Goal: Task Accomplishment & Management: Manage account settings

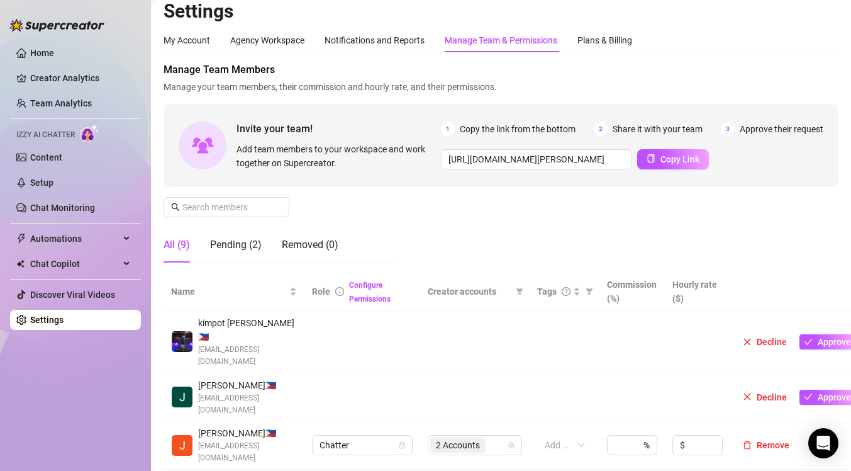
scroll to position [47, 0]
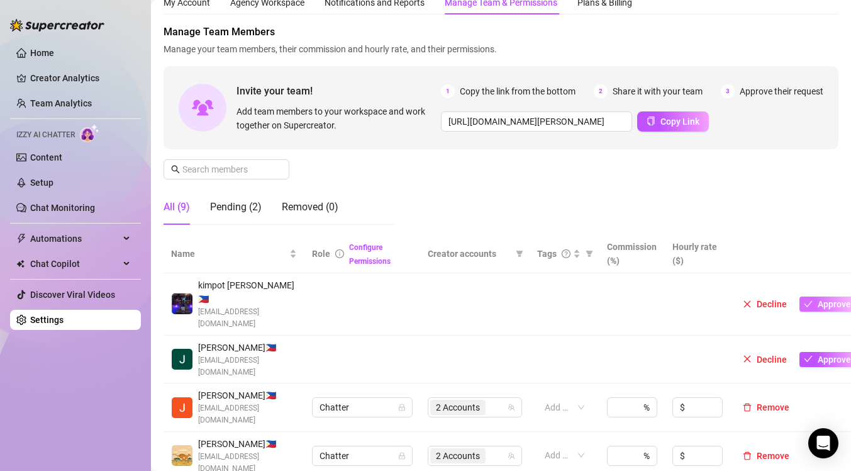
click at [819, 299] on span "Approve" at bounding box center [834, 304] width 33 height 10
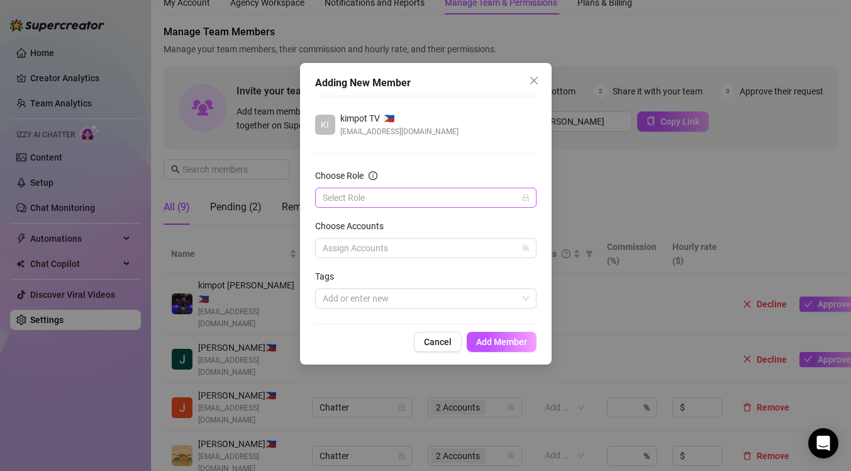
click at [479, 199] on input "Choose Role" at bounding box center [420, 197] width 195 height 19
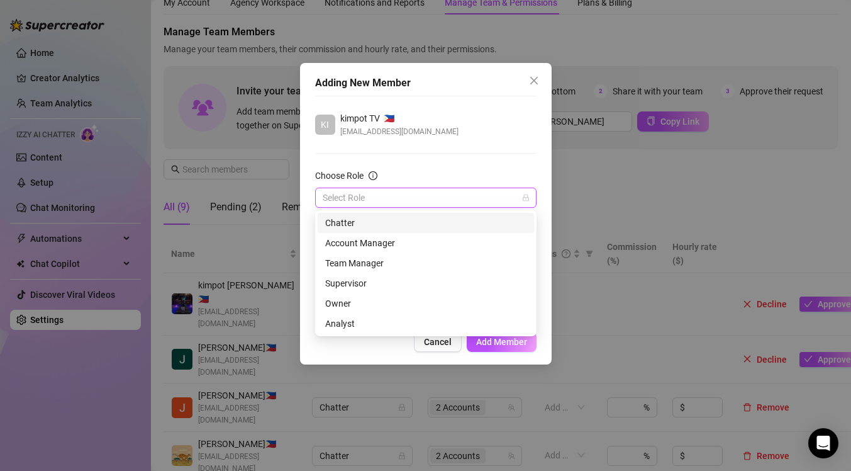
click at [421, 221] on div "Chatter" at bounding box center [425, 223] width 201 height 14
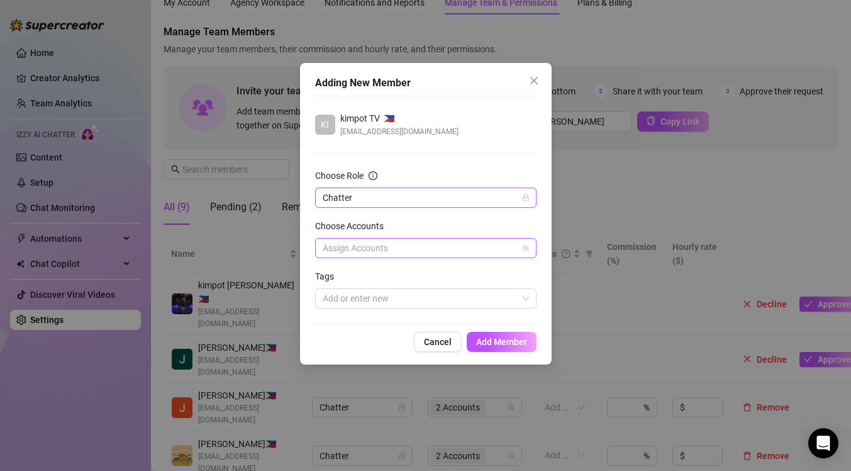
click at [405, 245] on div at bounding box center [419, 248] width 203 height 18
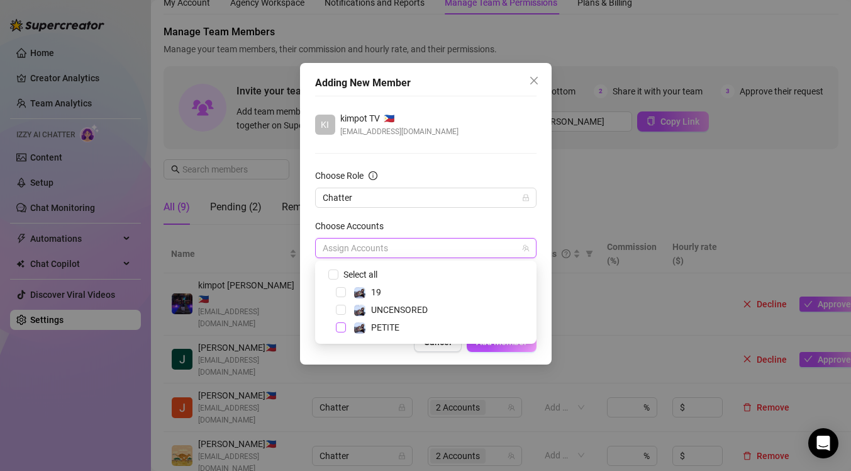
click at [340, 327] on span "Select tree node" at bounding box center [341, 327] width 10 height 10
click at [369, 349] on div "Cancel Add Member" at bounding box center [426, 342] width 222 height 20
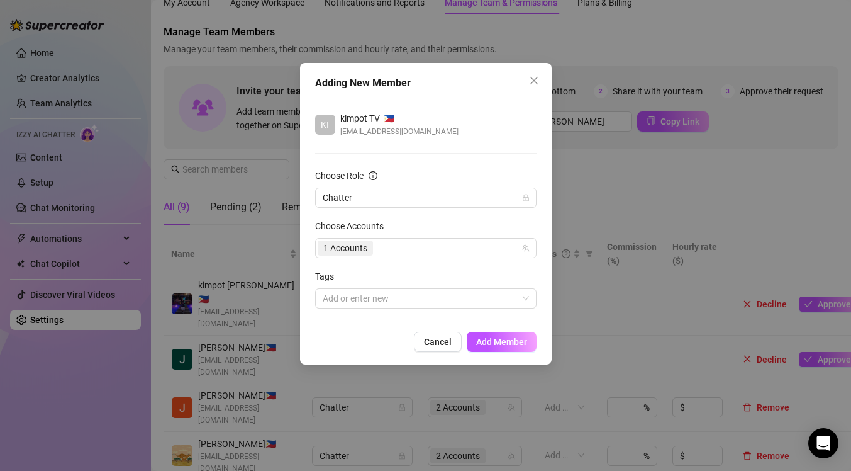
click at [481, 342] on span "Add Member" at bounding box center [501, 342] width 51 height 10
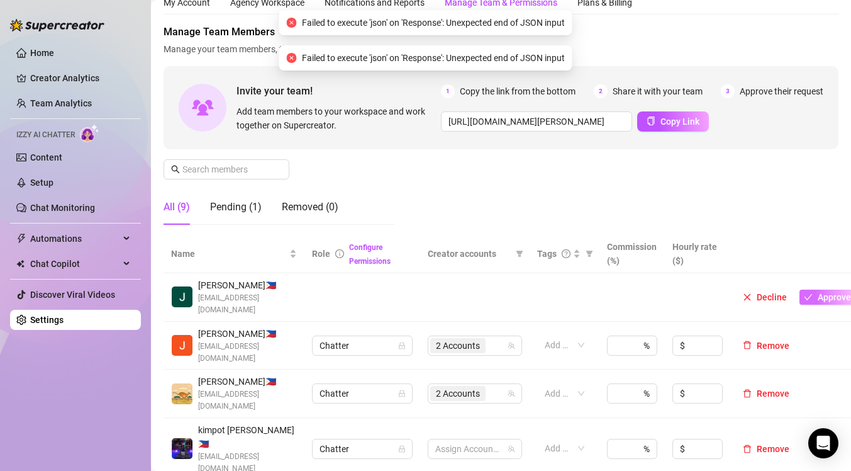
click at [830, 292] on span "Approve" at bounding box center [834, 297] width 33 height 10
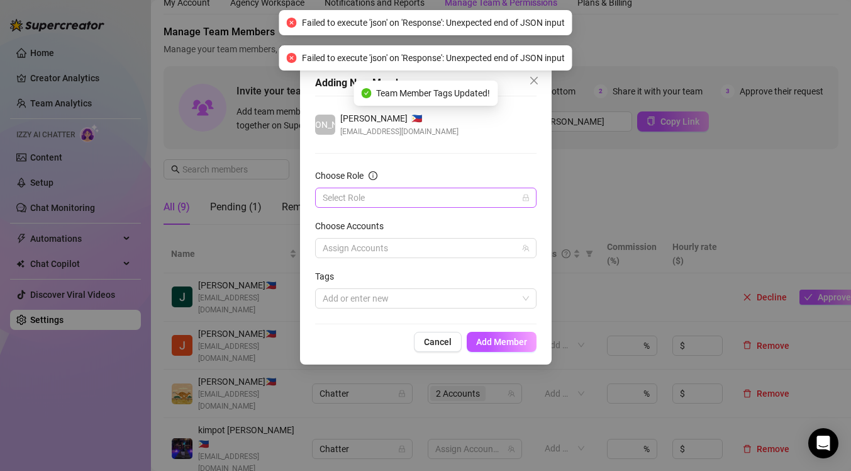
click at [433, 192] on input "Choose Role" at bounding box center [420, 197] width 195 height 19
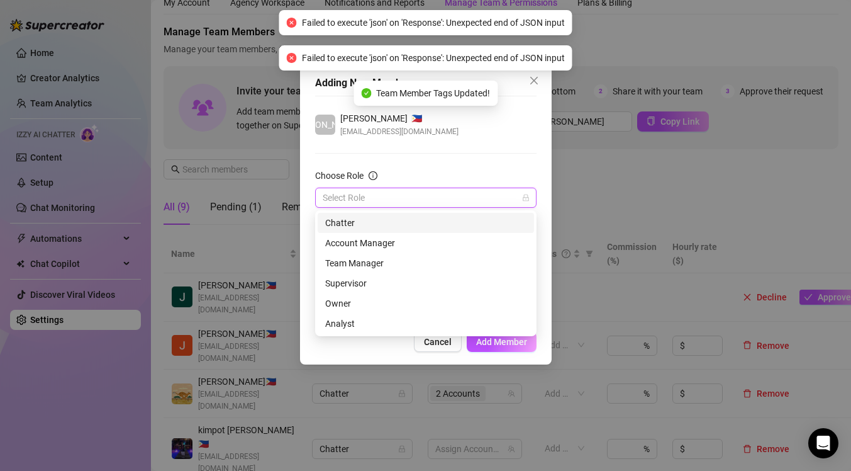
click at [420, 221] on div "Chatter" at bounding box center [425, 223] width 201 height 14
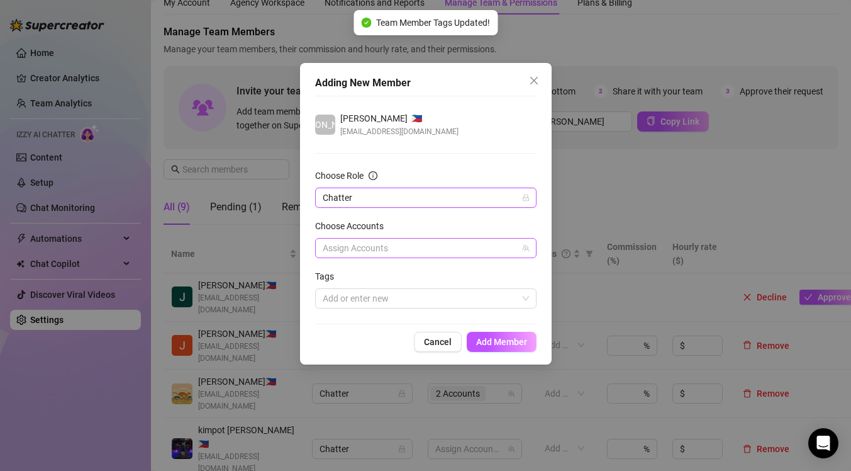
click at [412, 239] on div at bounding box center [419, 248] width 203 height 18
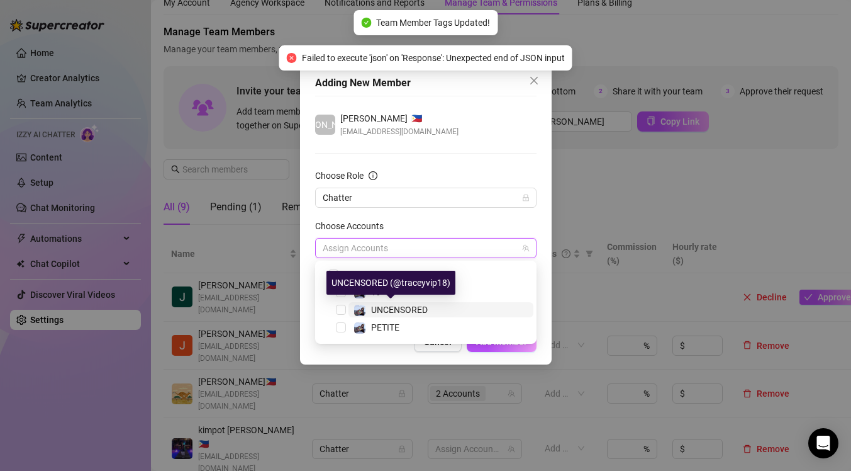
click at [418, 304] on div "UNCENSORED" at bounding box center [399, 309] width 57 height 15
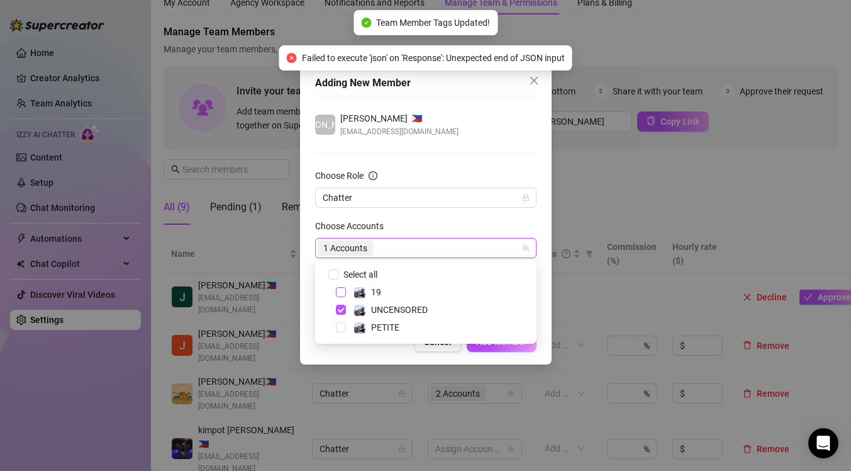
click at [344, 295] on span "Select tree node" at bounding box center [341, 292] width 10 height 10
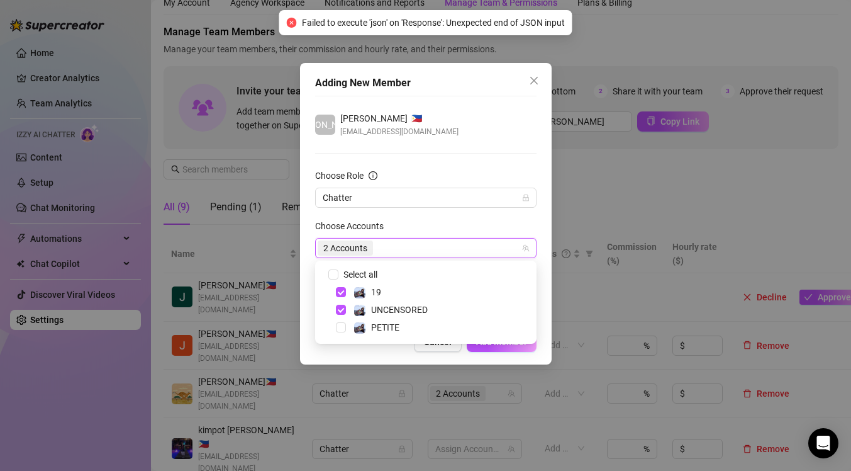
click at [376, 345] on div "Cancel Add Member" at bounding box center [426, 342] width 222 height 20
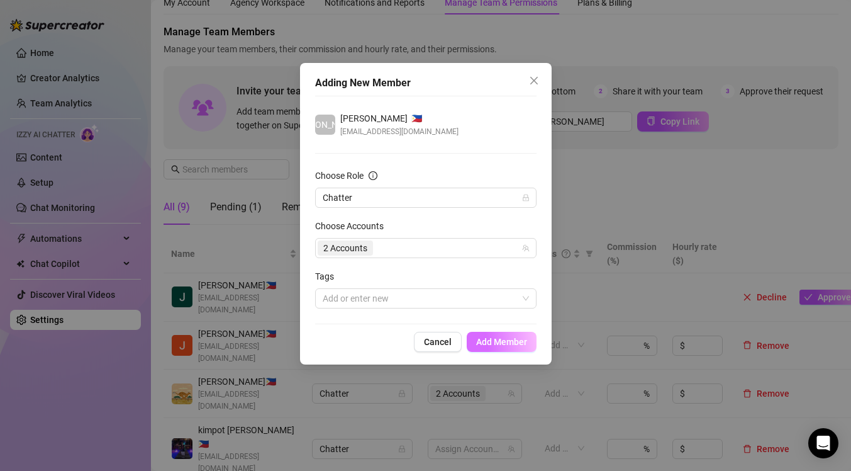
click at [488, 341] on span "Add Member" at bounding box center [501, 342] width 51 height 10
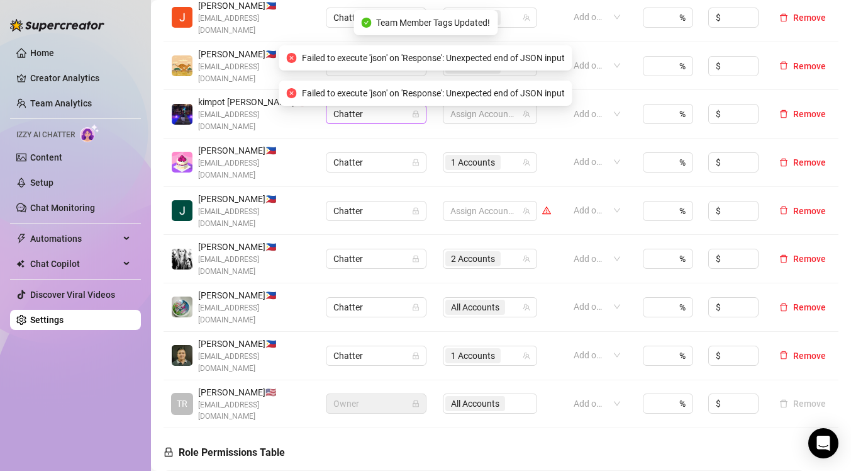
scroll to position [238, 0]
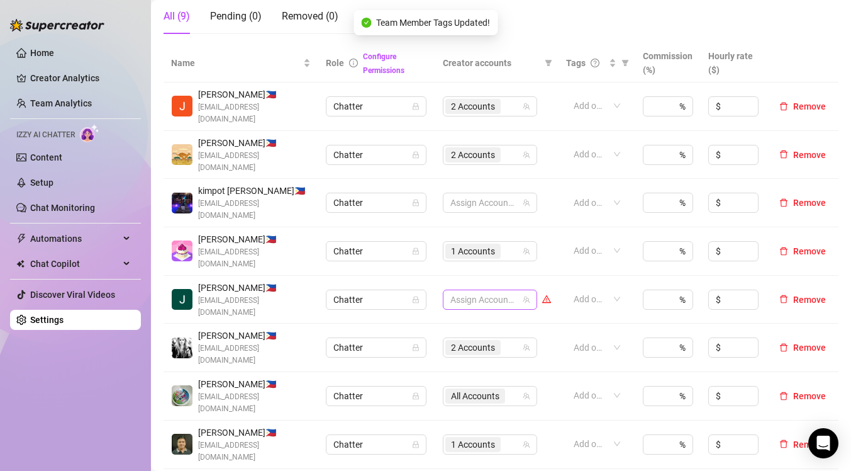
click at [503, 291] on div at bounding box center [484, 300] width 76 height 18
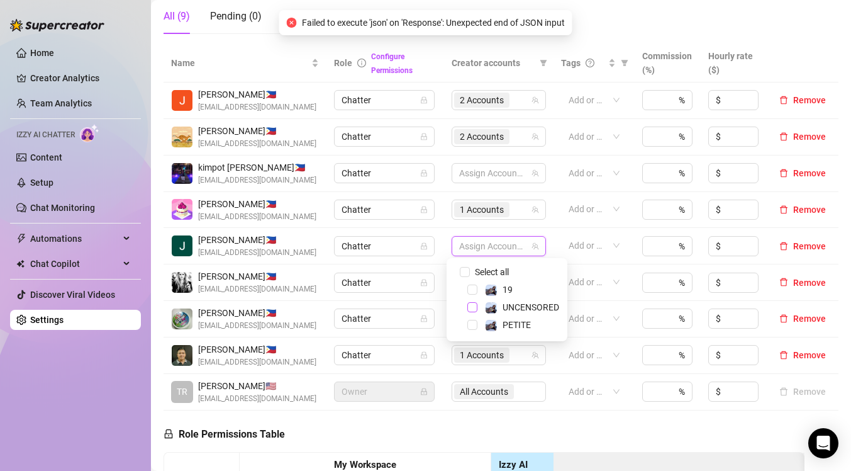
click at [476, 306] on span "Select tree node" at bounding box center [473, 307] width 10 height 10
click at [471, 287] on span "Select tree node" at bounding box center [473, 289] width 10 height 10
click at [474, 170] on div at bounding box center [492, 173] width 76 height 18
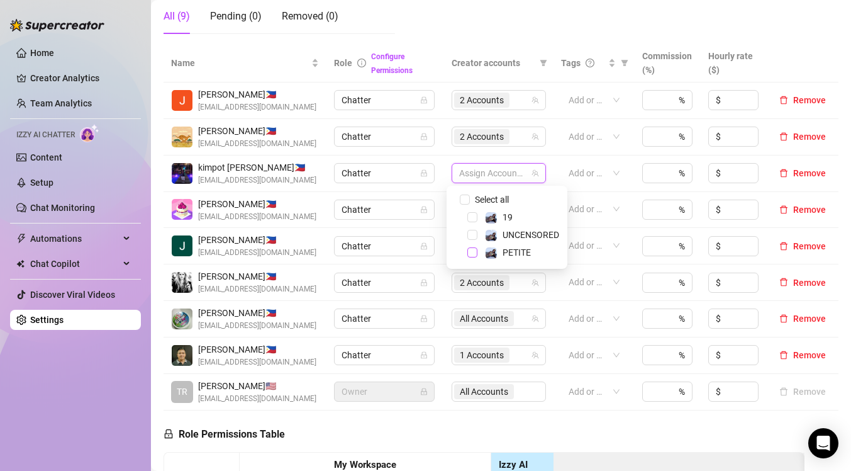
click at [474, 255] on span "Select tree node" at bounding box center [473, 252] width 10 height 10
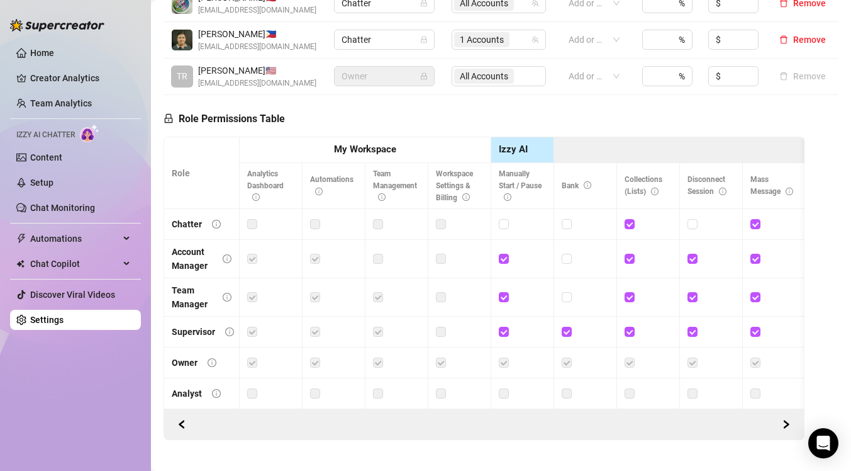
scroll to position [553, 0]
click at [253, 226] on label at bounding box center [252, 224] width 10 height 14
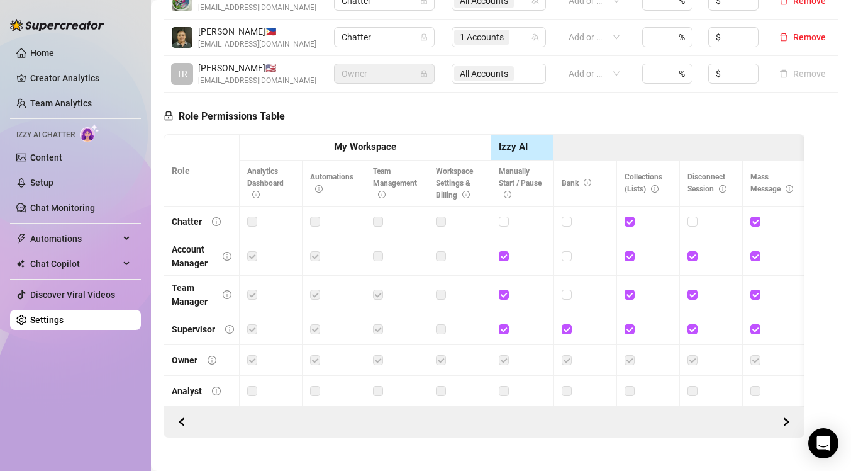
scroll to position [556, 0]
click at [252, 227] on label at bounding box center [252, 222] width 10 height 14
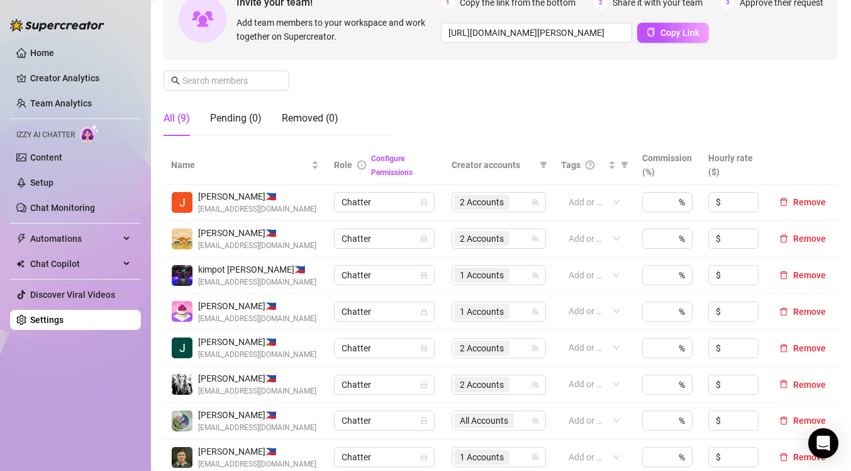
scroll to position [188, 0]
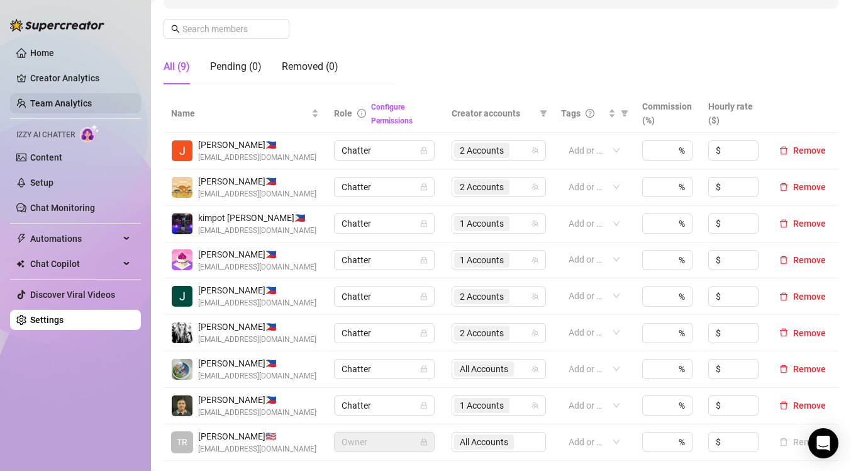
click at [92, 104] on link "Team Analytics" at bounding box center [61, 103] width 62 height 10
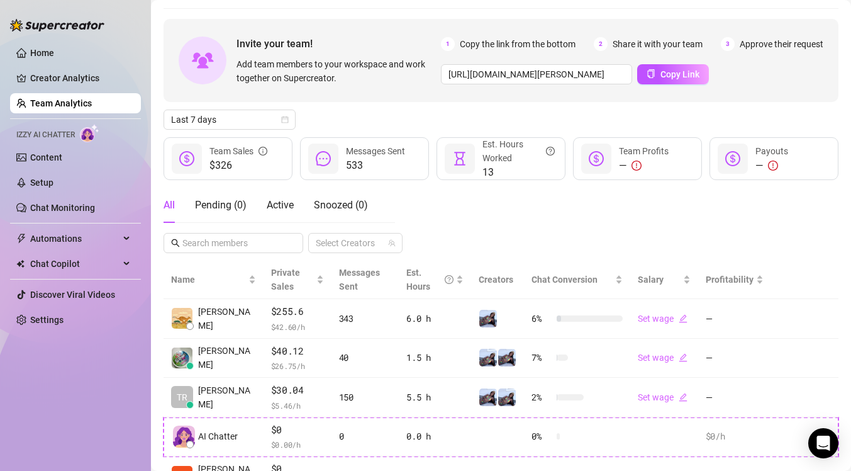
scroll to position [26, 0]
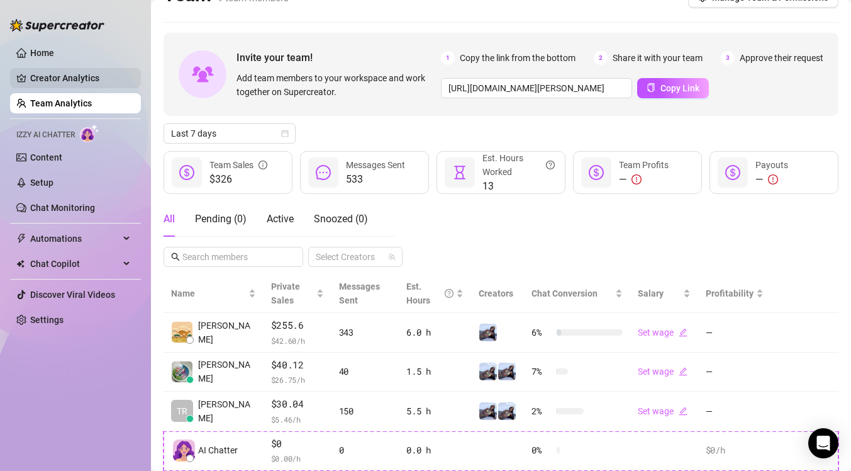
click at [76, 76] on link "Creator Analytics" at bounding box center [80, 78] width 101 height 20
